Goal: Task Accomplishment & Management: Use online tool/utility

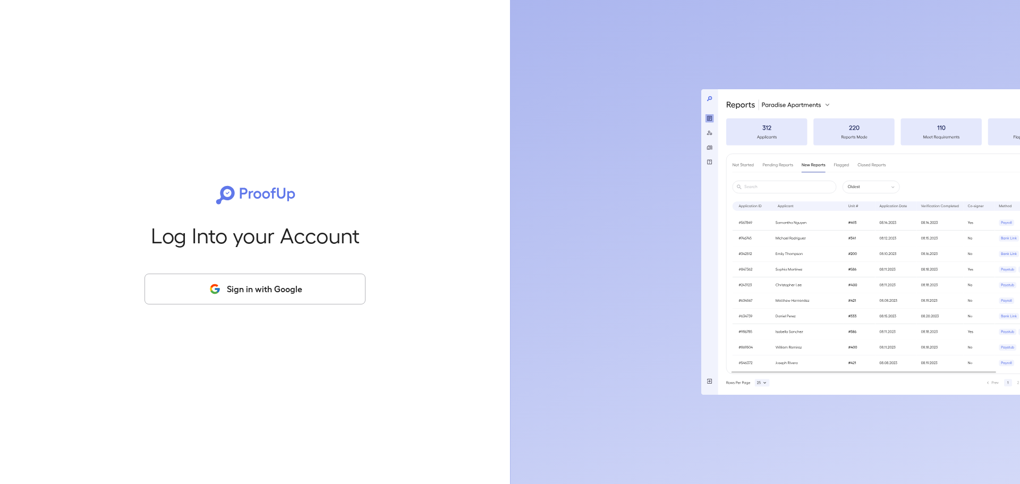
click at [286, 290] on button "Sign in with Google" at bounding box center [255, 289] width 221 height 31
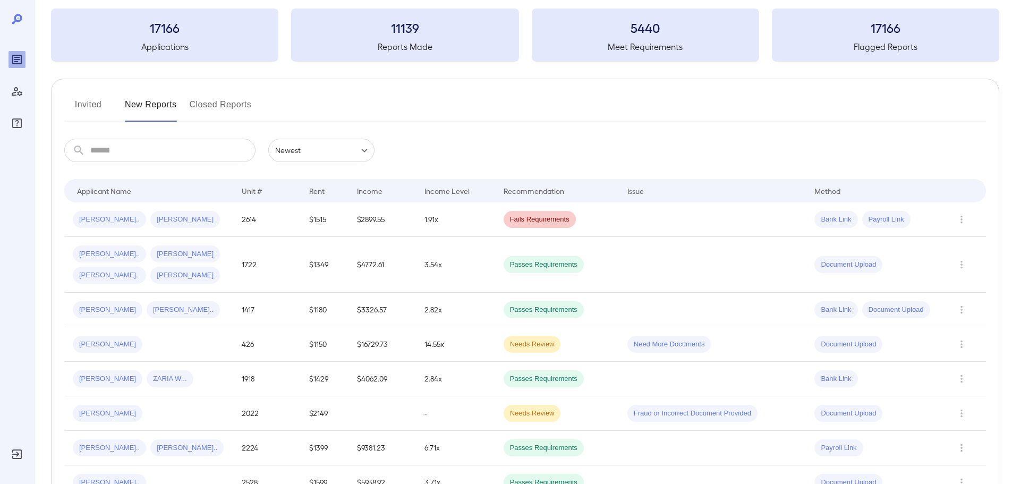
scroll to position [106, 0]
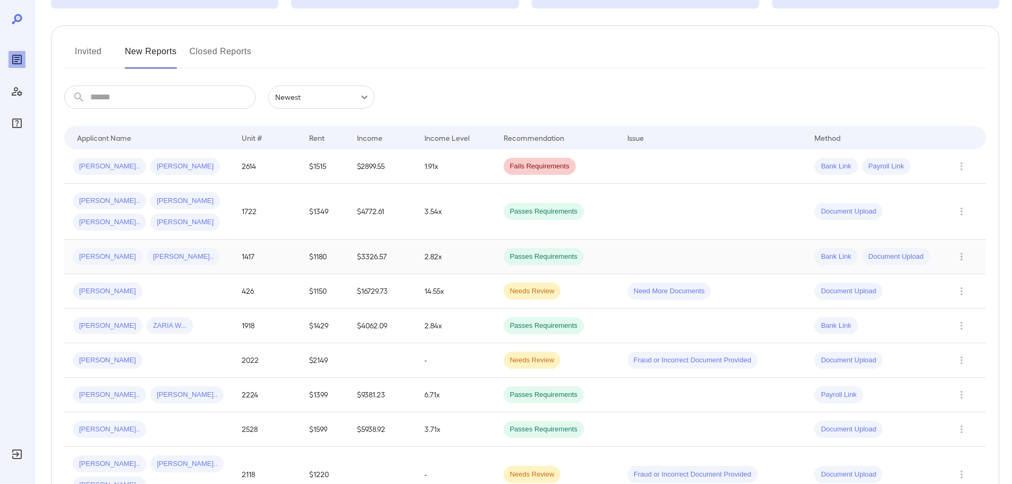
click at [172, 251] on div "Jose L... Luby R..." at bounding box center [149, 256] width 152 height 17
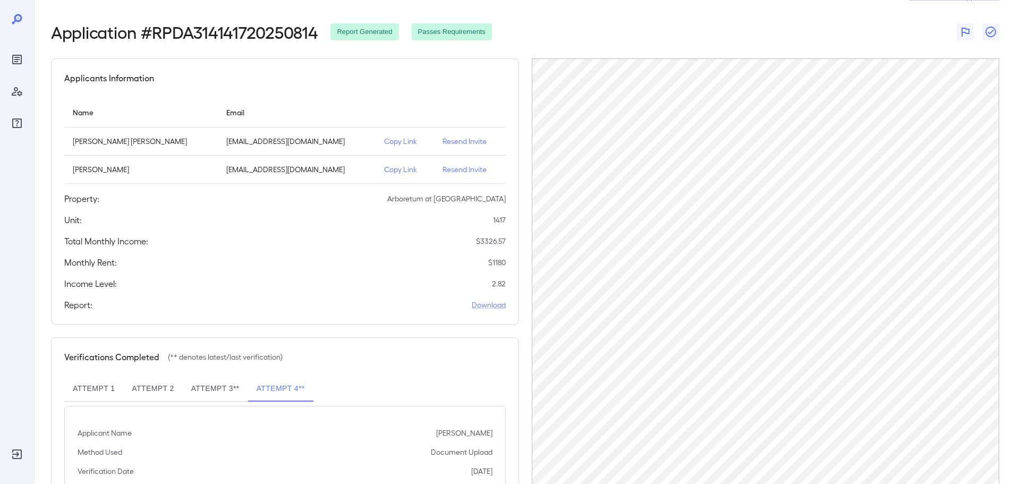
scroll to position [135, 0]
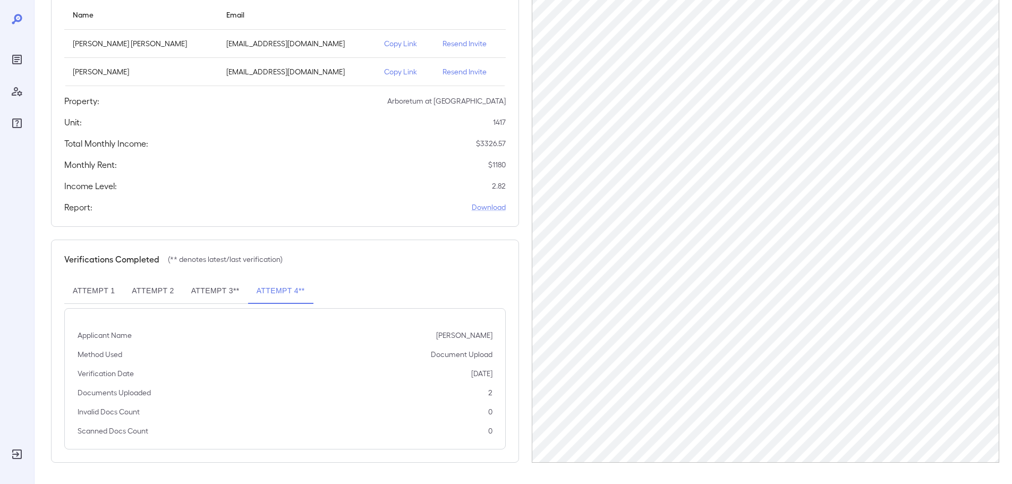
click at [235, 287] on button "Attempt 3**" at bounding box center [215, 291] width 65 height 26
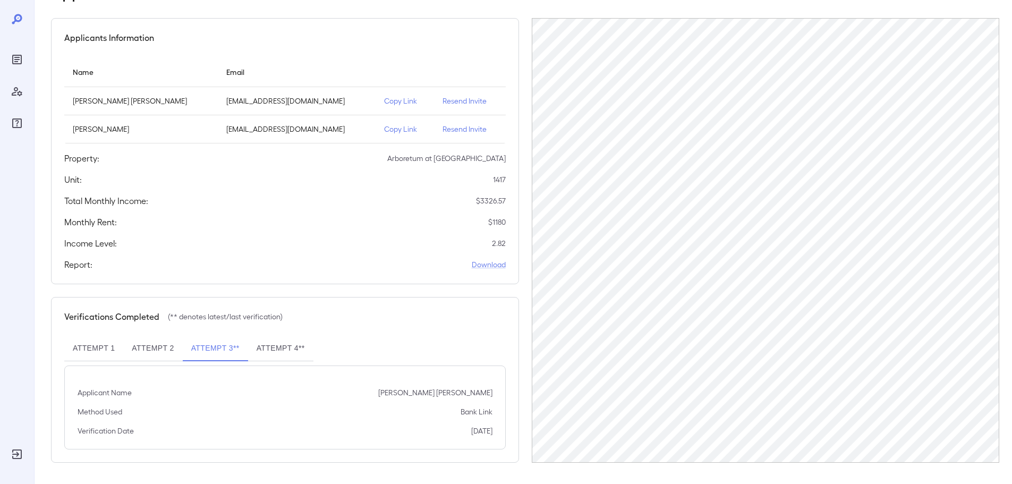
scroll to position [78, 0]
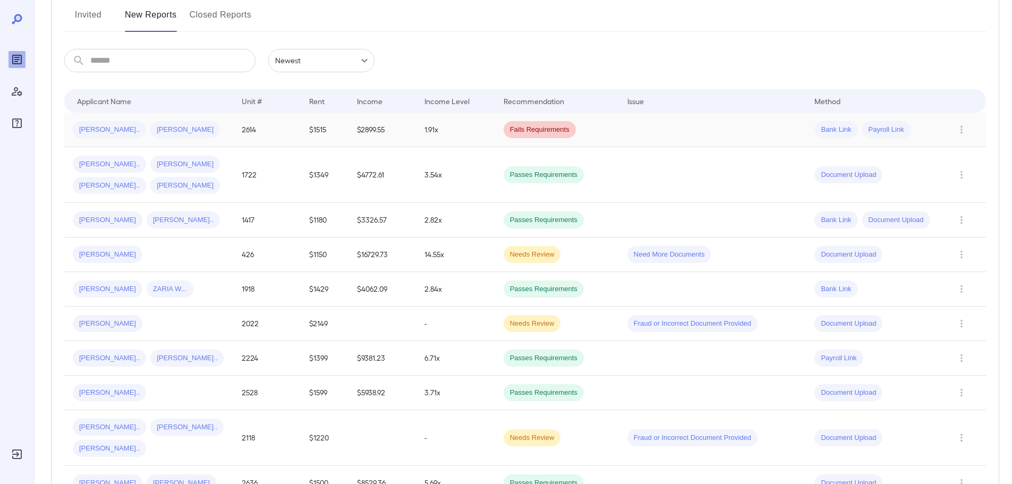
scroll to position [159, 0]
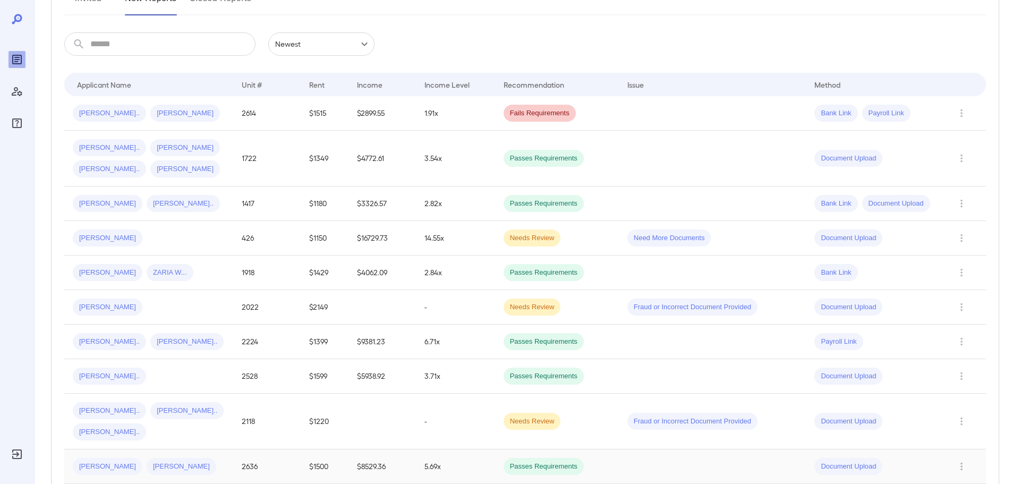
click at [185, 458] on div "[PERSON_NAME] [PERSON_NAME]" at bounding box center [149, 466] width 152 height 17
